Goal: Use online tool/utility

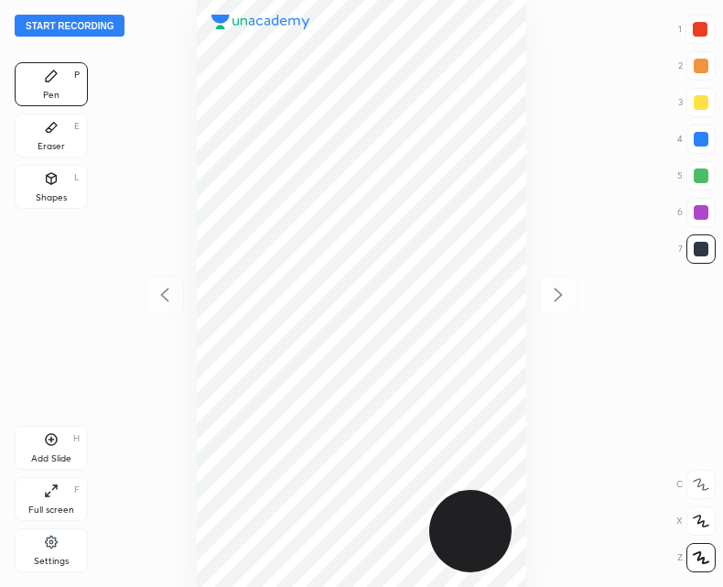
scroll to position [587, 430]
click at [76, 27] on button "Start recording" at bounding box center [70, 26] width 110 height 22
click at [48, 446] on icon at bounding box center [51, 439] width 15 height 15
click at [58, 27] on button "End recording" at bounding box center [66, 26] width 102 height 22
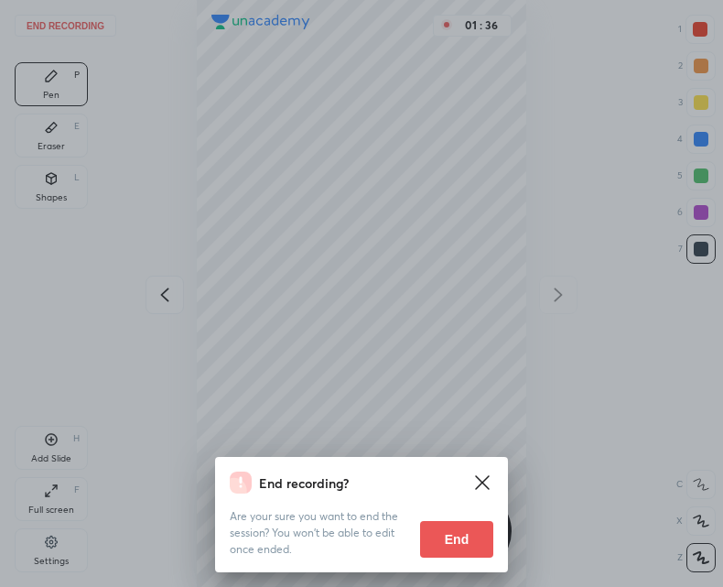
click at [432, 539] on button "End" at bounding box center [456, 539] width 73 height 37
